Goal: Complete application form

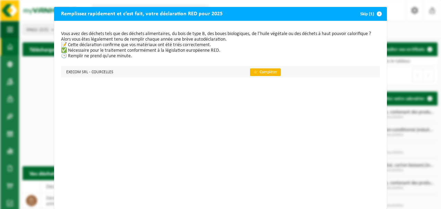
click at [261, 68] on link "👉 Compléter" at bounding box center [265, 72] width 31 height 8
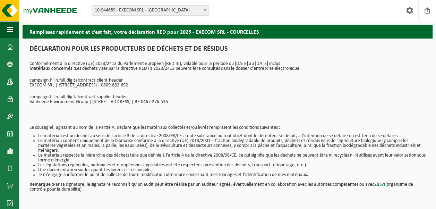
scroll to position [25, 0]
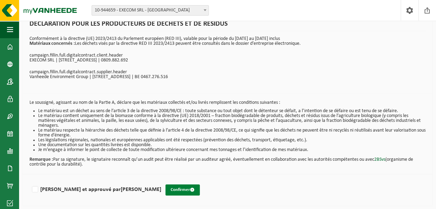
click at [165, 187] on button "Confirmer" at bounding box center [182, 189] width 34 height 11
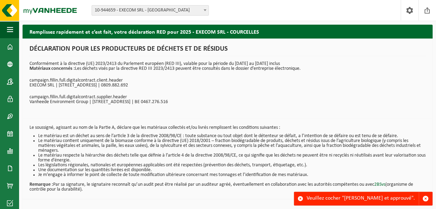
scroll to position [25, 0]
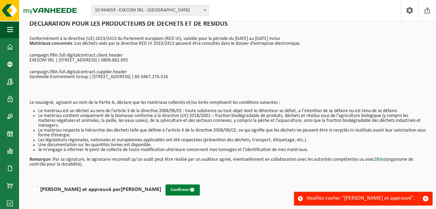
click at [165, 190] on button "Confirmer" at bounding box center [182, 189] width 34 height 11
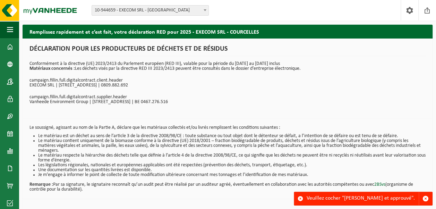
scroll to position [25, 0]
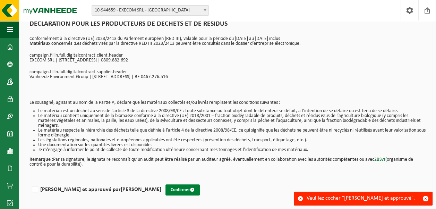
click at [165, 188] on button "Confirmer" at bounding box center [182, 189] width 34 height 11
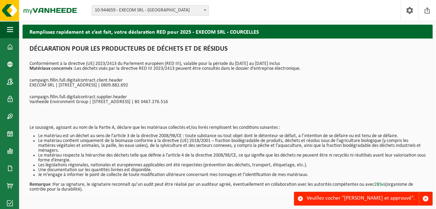
scroll to position [25, 0]
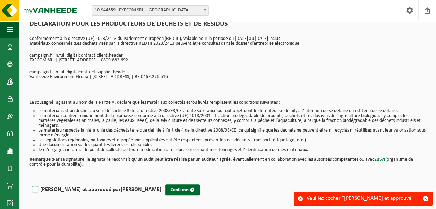
click at [38, 185] on label "[PERSON_NAME] et approuvé par [PERSON_NAME]" at bounding box center [96, 189] width 131 height 10
click at [161, 181] on input "[PERSON_NAME] et approuvé par [PERSON_NAME]" at bounding box center [161, 180] width 0 height 0
checkbox input "true"
click at [157, 196] on div "[PERSON_NAME] et approuvé par [PERSON_NAME]" at bounding box center [228, 190] width 410 height 32
click at [165, 190] on button "Confirmer" at bounding box center [182, 189] width 34 height 11
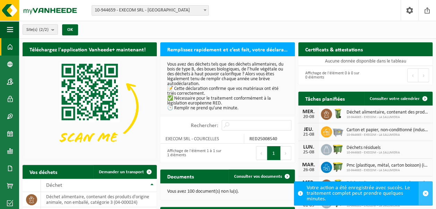
click at [428, 194] on span "button" at bounding box center [425, 193] width 6 height 6
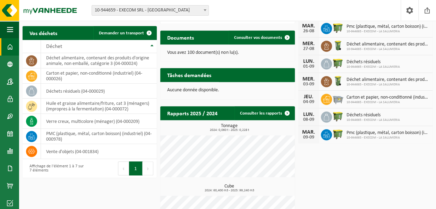
scroll to position [173, 0]
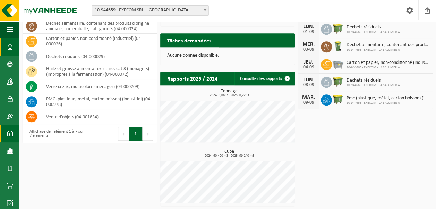
click at [15, 134] on link "Calendrier" at bounding box center [9, 133] width 19 height 17
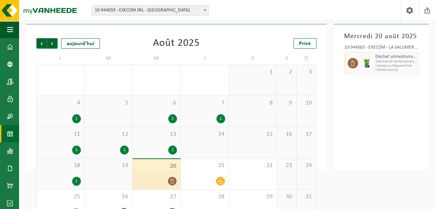
scroll to position [54, 0]
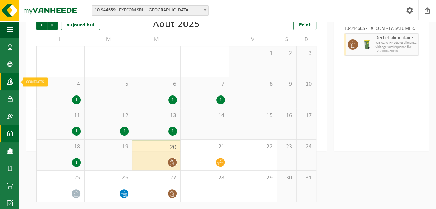
click at [14, 80] on link "Contacts" at bounding box center [9, 81] width 19 height 17
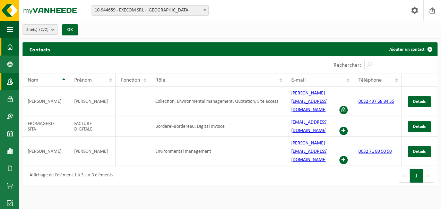
click at [10, 45] on span at bounding box center [10, 46] width 6 height 17
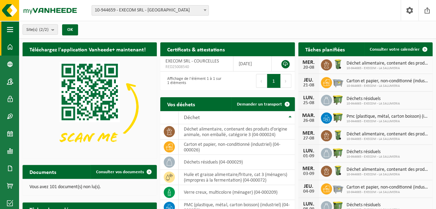
click at [11, 29] on span "button" at bounding box center [10, 29] width 6 height 17
